Goal: Information Seeking & Learning: Learn about a topic

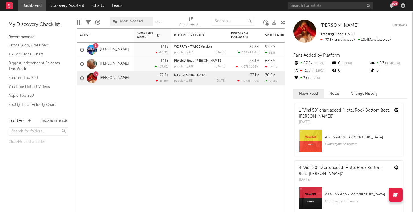
click at [110, 64] on link "[PERSON_NAME]" at bounding box center [114, 63] width 29 height 5
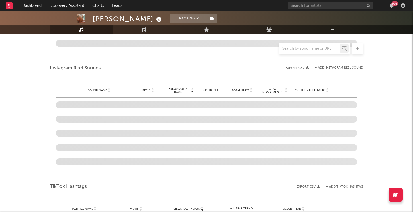
scroll to position [432, 0]
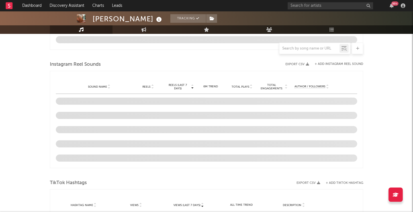
select select "6m"
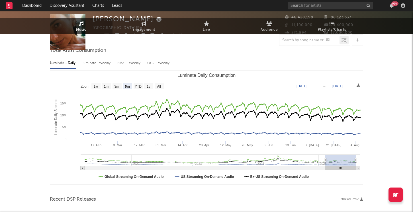
scroll to position [0, 0]
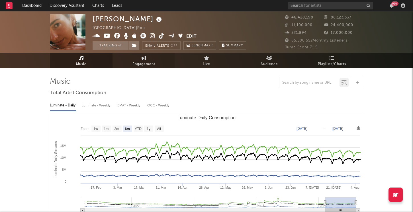
click at [149, 65] on span "Engagement" at bounding box center [143, 64] width 23 height 7
select select "1w"
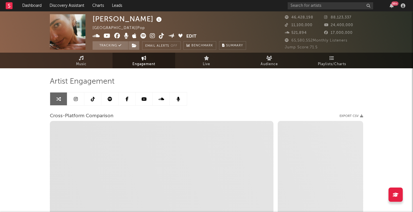
click at [77, 100] on icon at bounding box center [76, 99] width 4 height 5
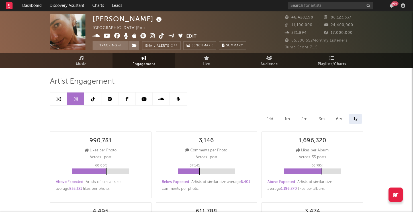
click at [95, 99] on icon at bounding box center [93, 99] width 4 height 5
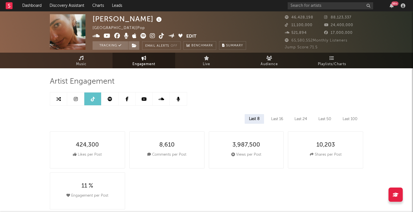
click at [110, 98] on icon at bounding box center [110, 99] width 5 height 5
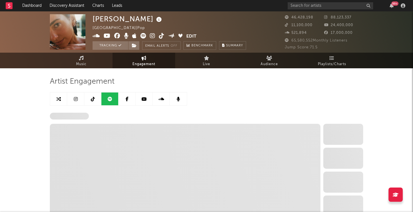
click at [126, 99] on icon at bounding box center [127, 99] width 3 height 5
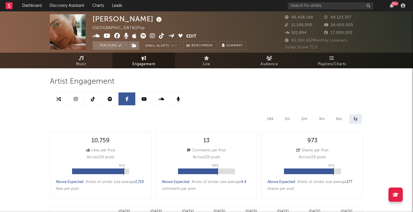
click at [143, 99] on icon at bounding box center [143, 99] width 5 height 5
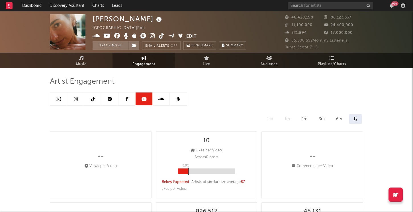
click at [158, 99] on link at bounding box center [161, 99] width 17 height 13
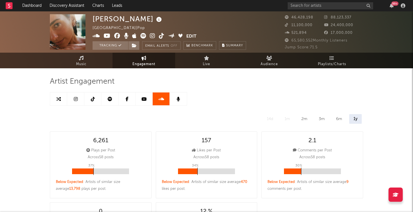
click at [176, 99] on link at bounding box center [178, 99] width 17 height 13
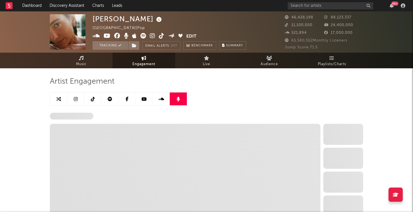
click at [57, 100] on icon at bounding box center [58, 99] width 5 height 5
select select "1w"
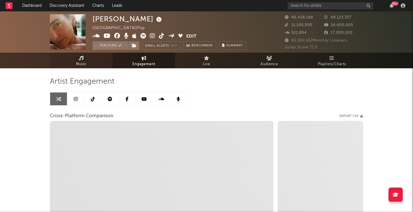
click at [92, 63] on link "Music" at bounding box center [81, 61] width 63 height 16
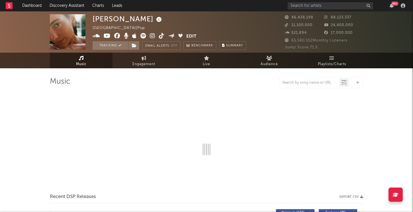
select select "6m"
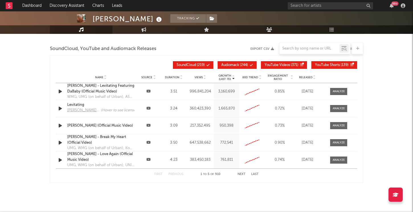
scroll to position [773, 0]
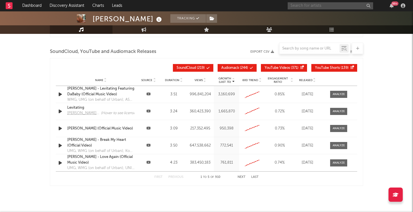
click at [294, 5] on input "text" at bounding box center [330, 5] width 85 height 7
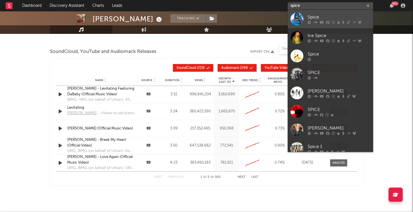
type input "spice"
click at [309, 19] on div "Spice" at bounding box center [338, 17] width 63 height 7
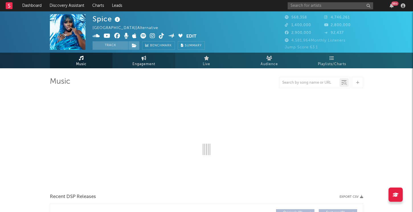
select select "6m"
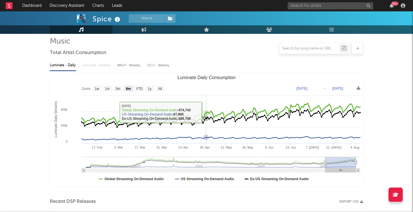
scroll to position [41, 0]
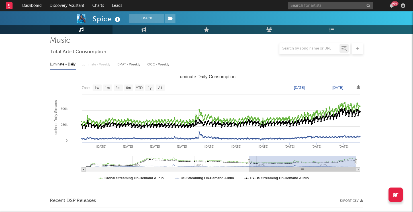
drag, startPoint x: 326, startPoint y: 160, endPoint x: 249, endPoint y: 161, distance: 76.6
click at [249, 161] on icon "Luminate Daily Consumption" at bounding box center [249, 162] width 2 height 4
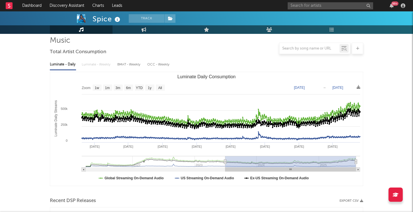
type input "[DATE]"
select select "6m"
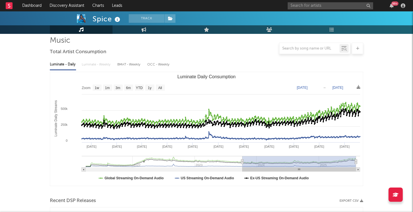
type input "[DATE]"
drag, startPoint x: 249, startPoint y: 161, endPoint x: 242, endPoint y: 149, distance: 13.7
click at [242, 149] on icon "Created with Highcharts 10.3.3 Luminate Daily Streams Luminate Daily Consumptio…" at bounding box center [206, 129] width 313 height 114
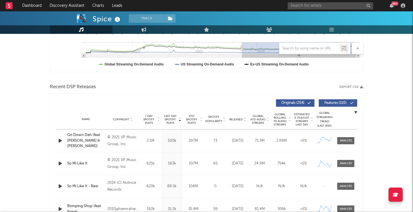
scroll to position [192, 0]
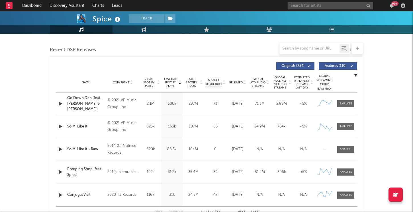
click at [82, 99] on div "Go Down Deh (feat. [PERSON_NAME] & [PERSON_NAME])" at bounding box center [85, 103] width 37 height 17
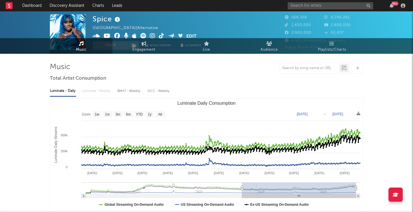
scroll to position [0, 0]
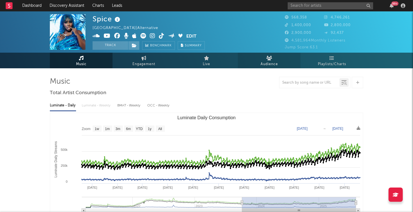
click at [271, 62] on span "Audience" at bounding box center [268, 64] width 17 height 7
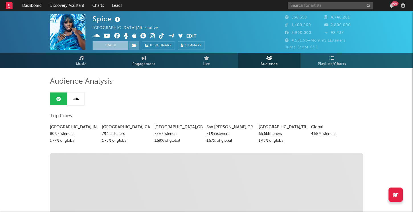
click at [113, 45] on button "Track" at bounding box center [111, 45] width 36 height 9
click at [113, 45] on button "Tracking" at bounding box center [111, 45] width 36 height 9
click at [81, 63] on span "Music" at bounding box center [81, 64] width 11 height 7
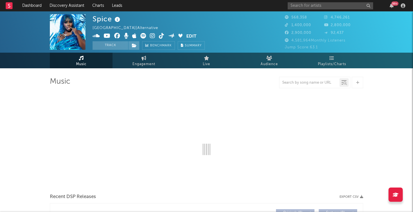
select select "6m"
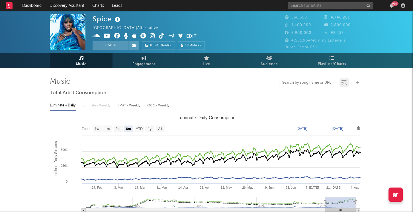
click at [288, 83] on input "text" at bounding box center [309, 83] width 60 height 5
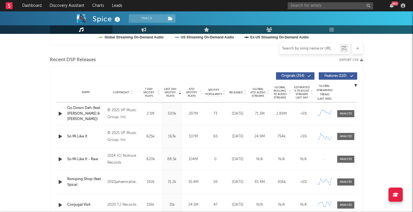
scroll to position [184, 0]
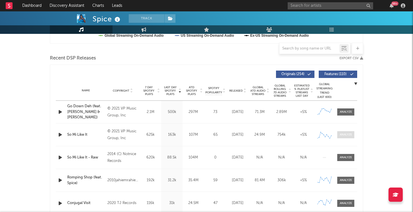
click at [344, 134] on div at bounding box center [346, 135] width 12 height 4
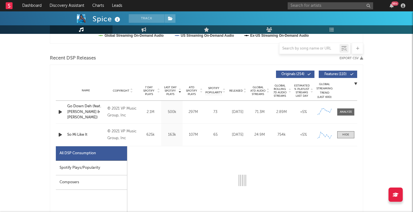
select select "6m"
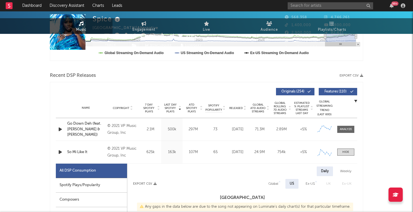
scroll to position [0, 0]
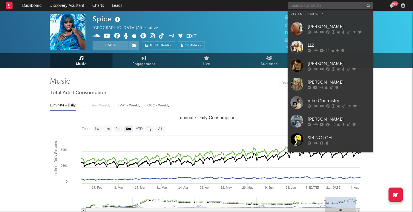
click at [313, 7] on input "text" at bounding box center [330, 5] width 85 height 7
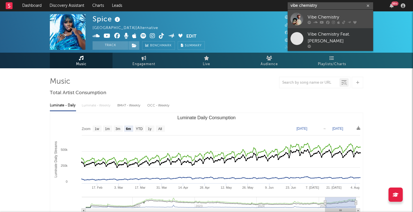
type input "vibe chemistry"
click at [314, 17] on div "Vibe Chemistry" at bounding box center [338, 17] width 63 height 7
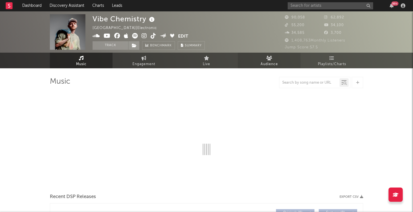
select select "6m"
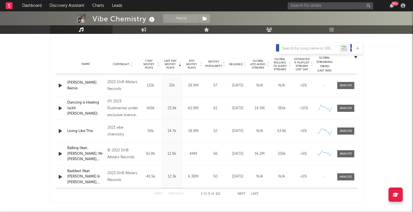
scroll to position [209, 0]
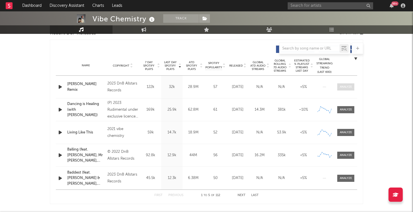
click at [348, 86] on div at bounding box center [346, 87] width 12 height 4
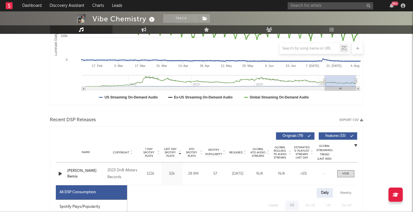
scroll to position [121, 0]
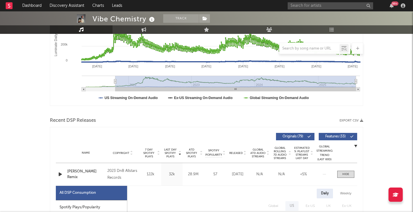
type input "[DATE]"
drag, startPoint x: 325, startPoint y: 81, endPoint x: 115, endPoint y: 81, distance: 209.2
click at [115, 81] on icon "Luminate Daily Consumption" at bounding box center [115, 81] width 2 height 4
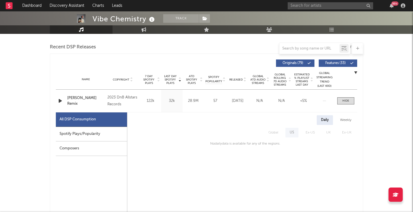
scroll to position [185, 0]
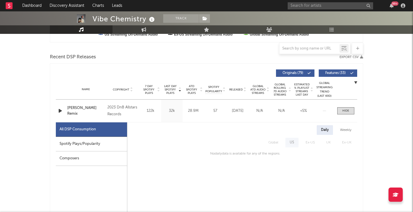
click at [342, 130] on div "Weekly" at bounding box center [346, 130] width 20 height 10
select select "6m"
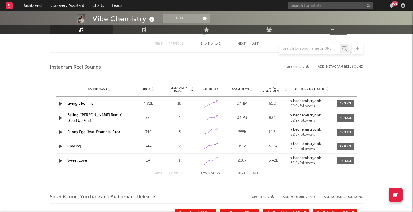
scroll to position [778, 0]
